Goal: Book appointment/travel/reservation

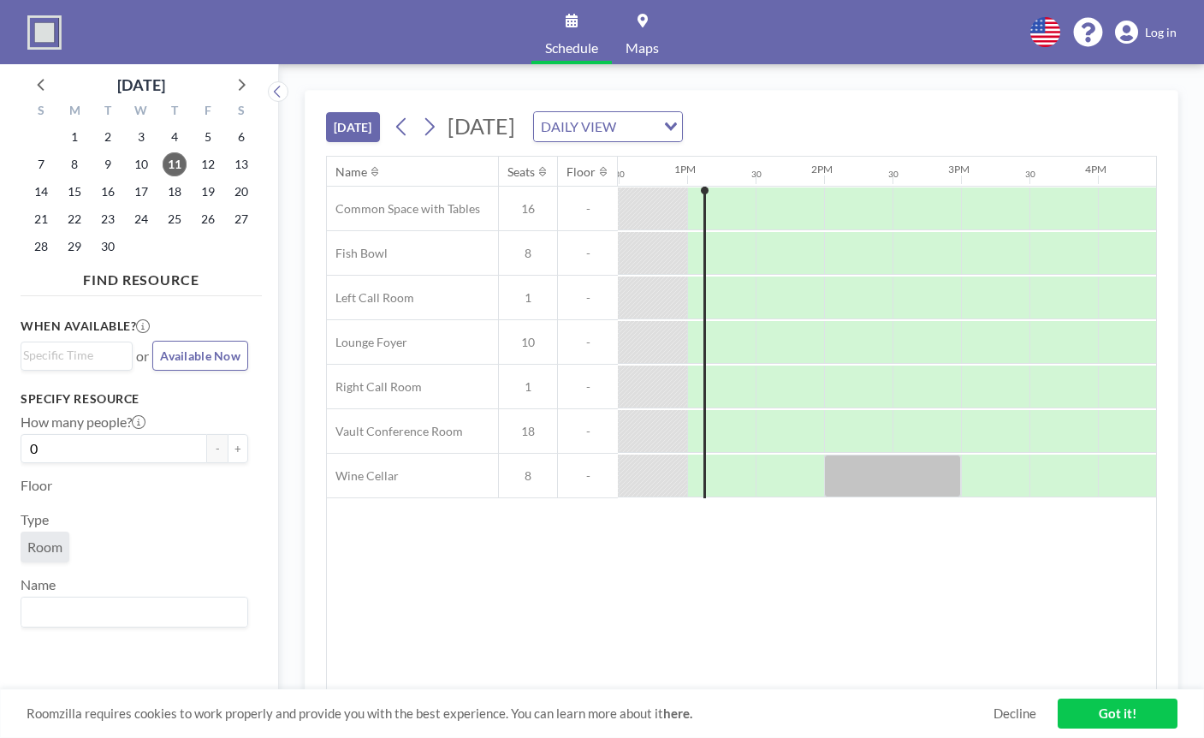
scroll to position [0, 1712]
click at [776, 424] on div at bounding box center [789, 431] width 68 height 43
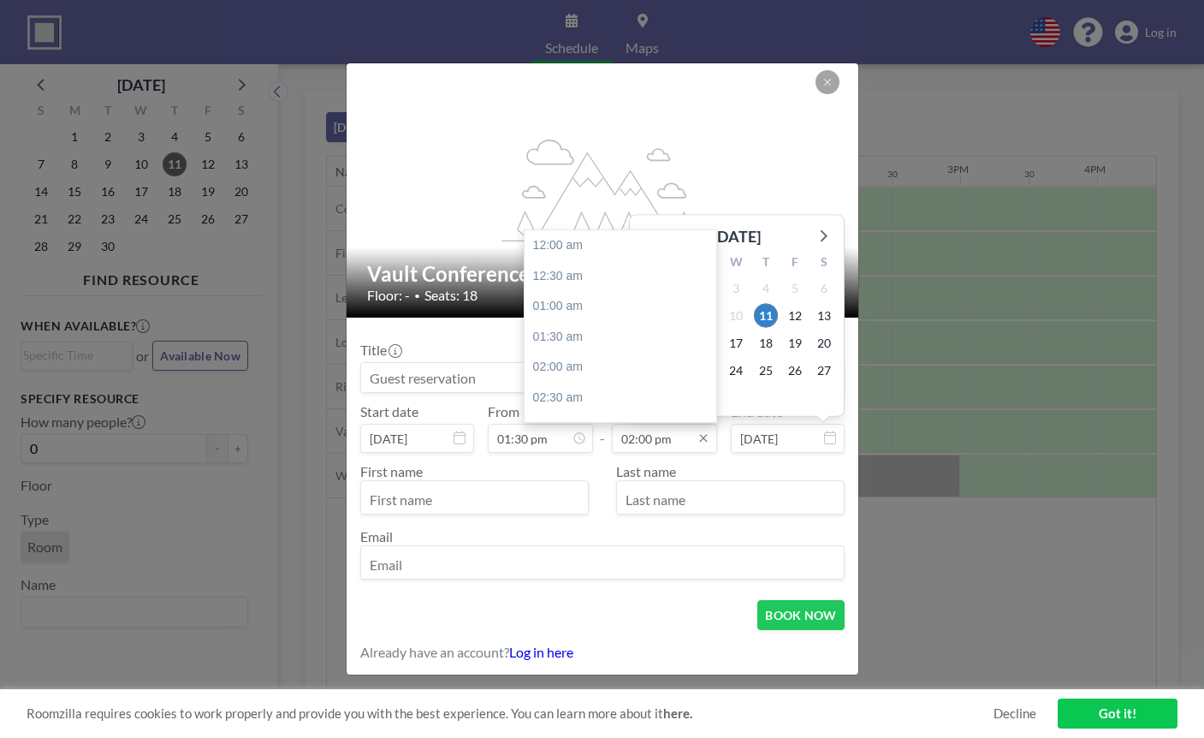
scroll to position [853, 0]
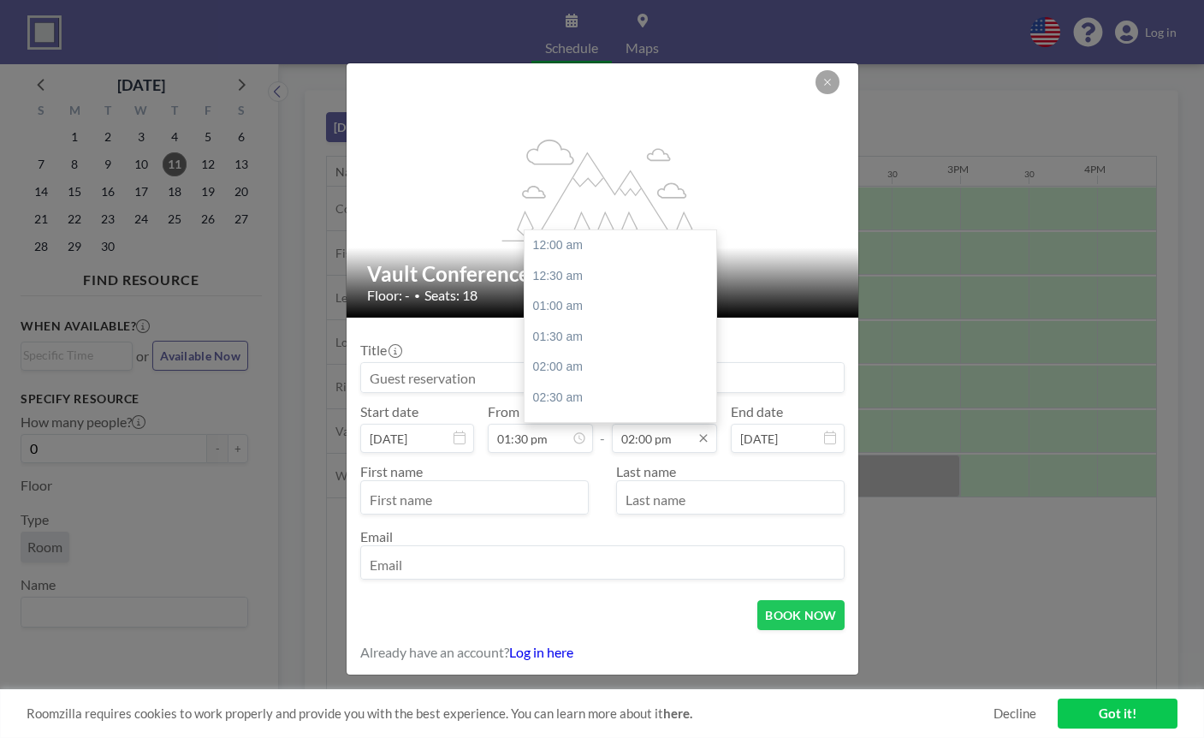
click at [657, 450] on input "02:00 pm" at bounding box center [664, 438] width 105 height 29
click at [588, 283] on div "02:30 pm" at bounding box center [621, 275] width 192 height 31
type input "02:30 pm"
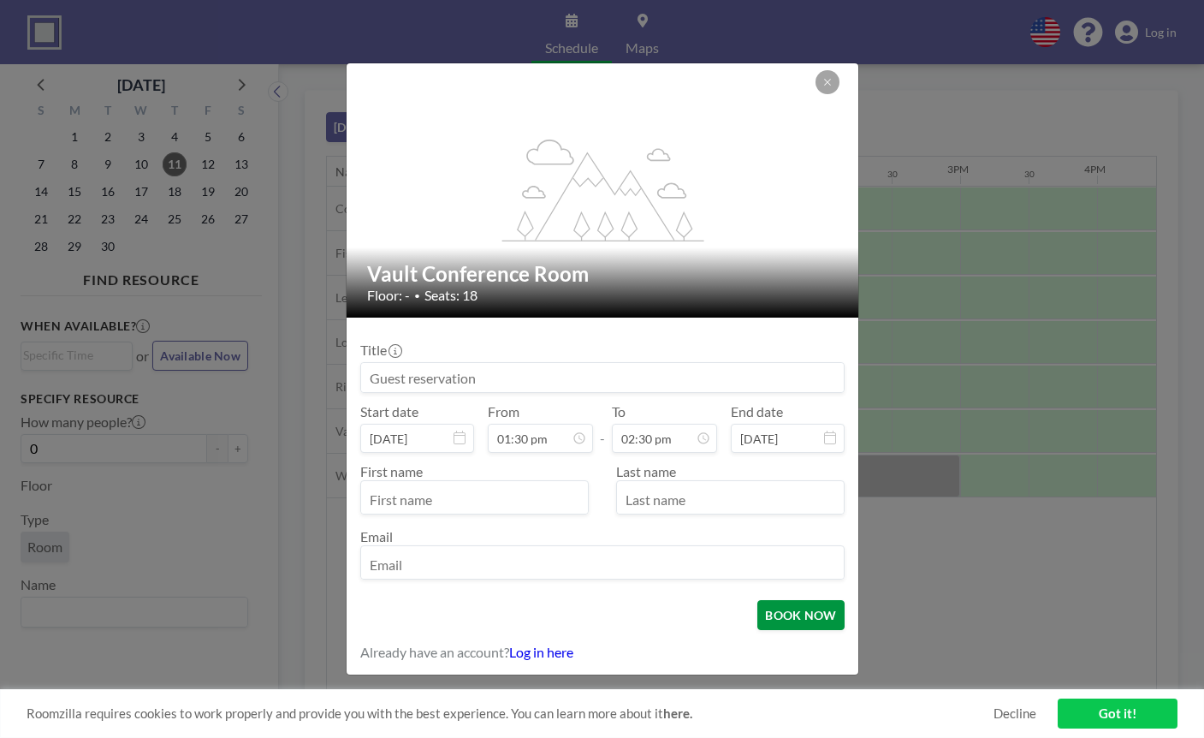
click at [792, 606] on button "BOOK NOW" at bounding box center [800, 615] width 86 height 30
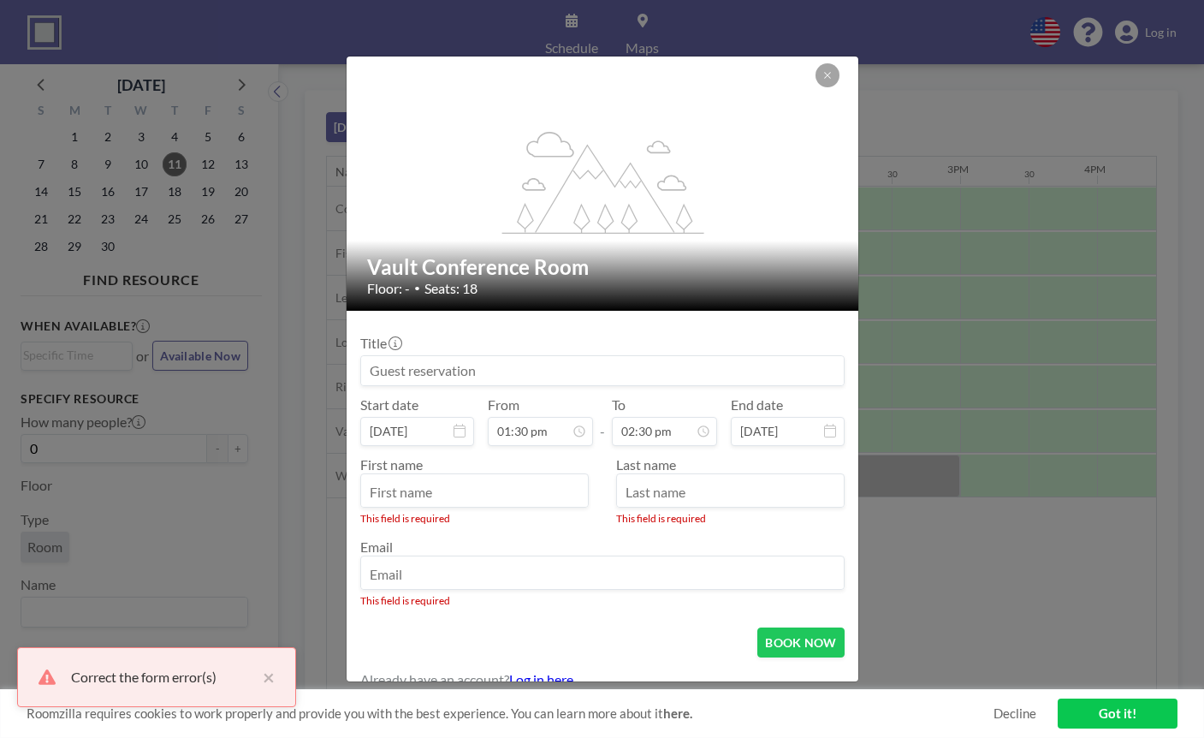
scroll to position [883, 0]
click at [567, 373] on input at bounding box center [602, 370] width 483 height 29
type input "W"
type input "Meetin"
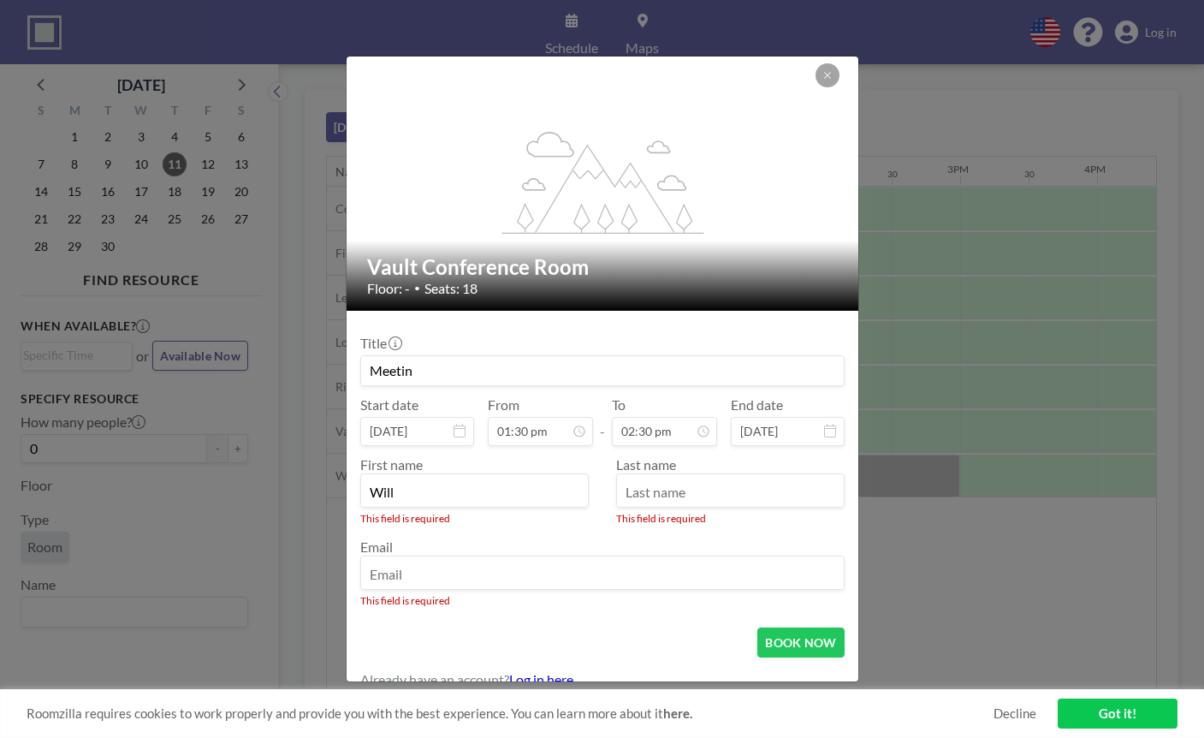
type input "Will"
type input "A"
type input "Story"
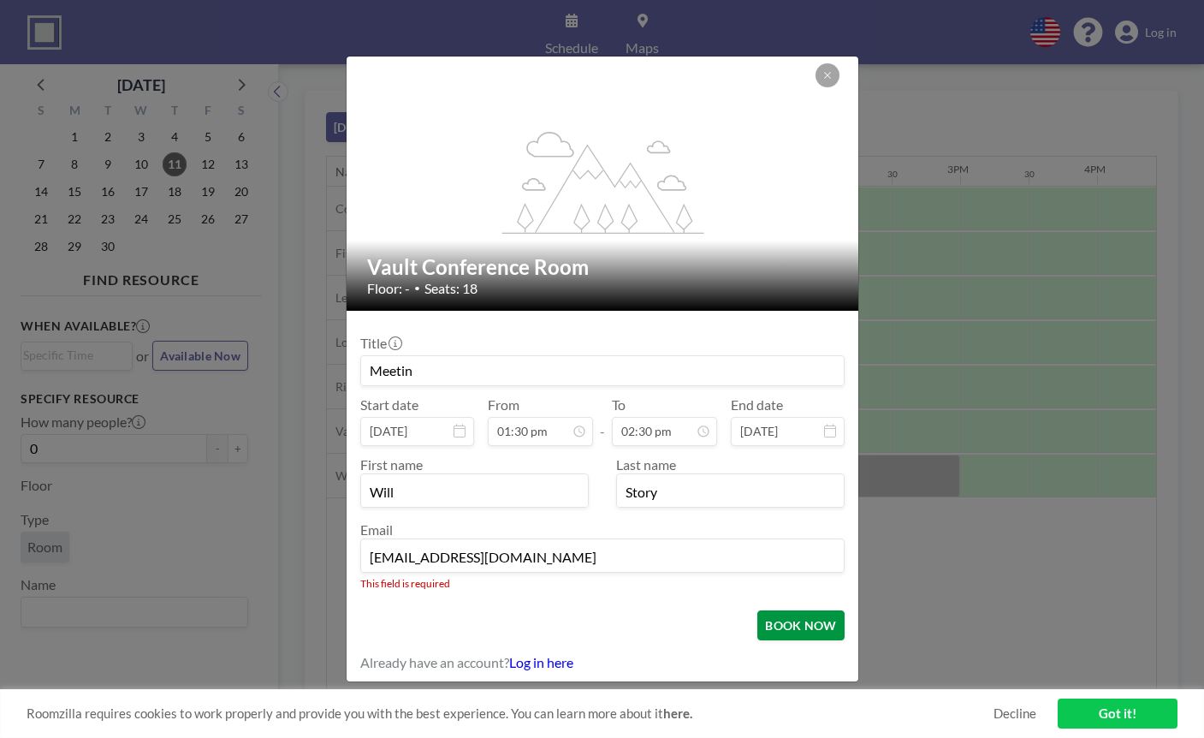
type input "[EMAIL_ADDRESS][DOMAIN_NAME]"
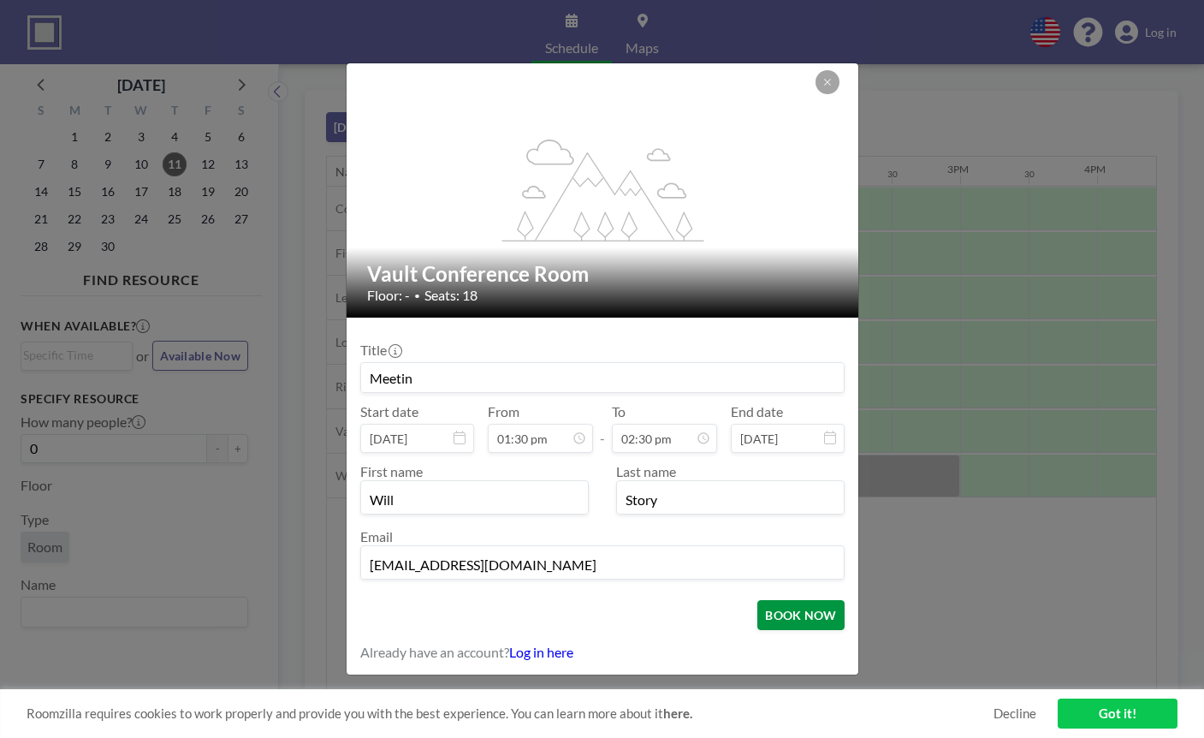
click at [767, 627] on button "BOOK NOW" at bounding box center [800, 615] width 86 height 30
